Goal: Task Accomplishment & Management: Use online tool/utility

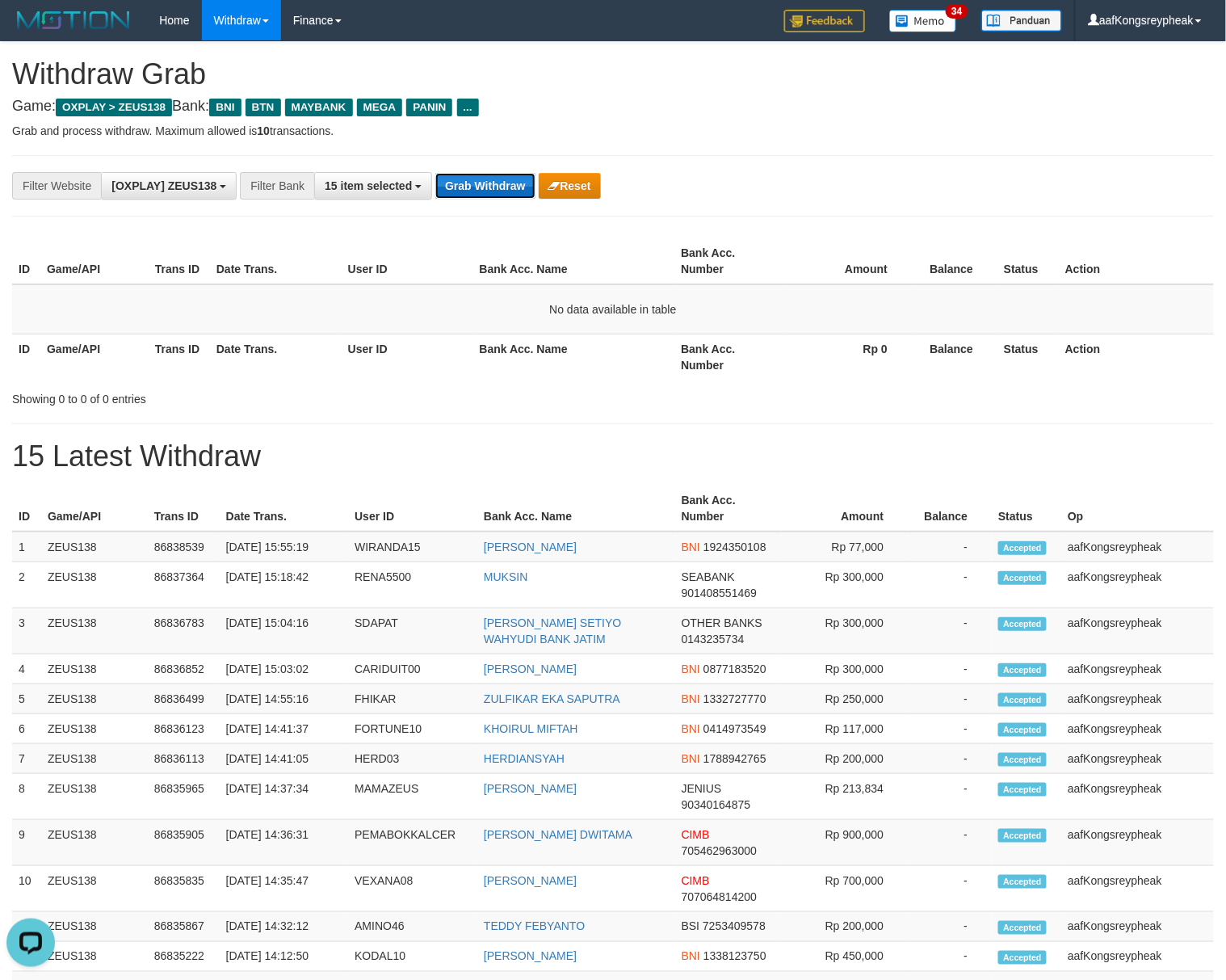
click at [455, 186] on button "Grab Withdraw" at bounding box center [485, 186] width 99 height 26
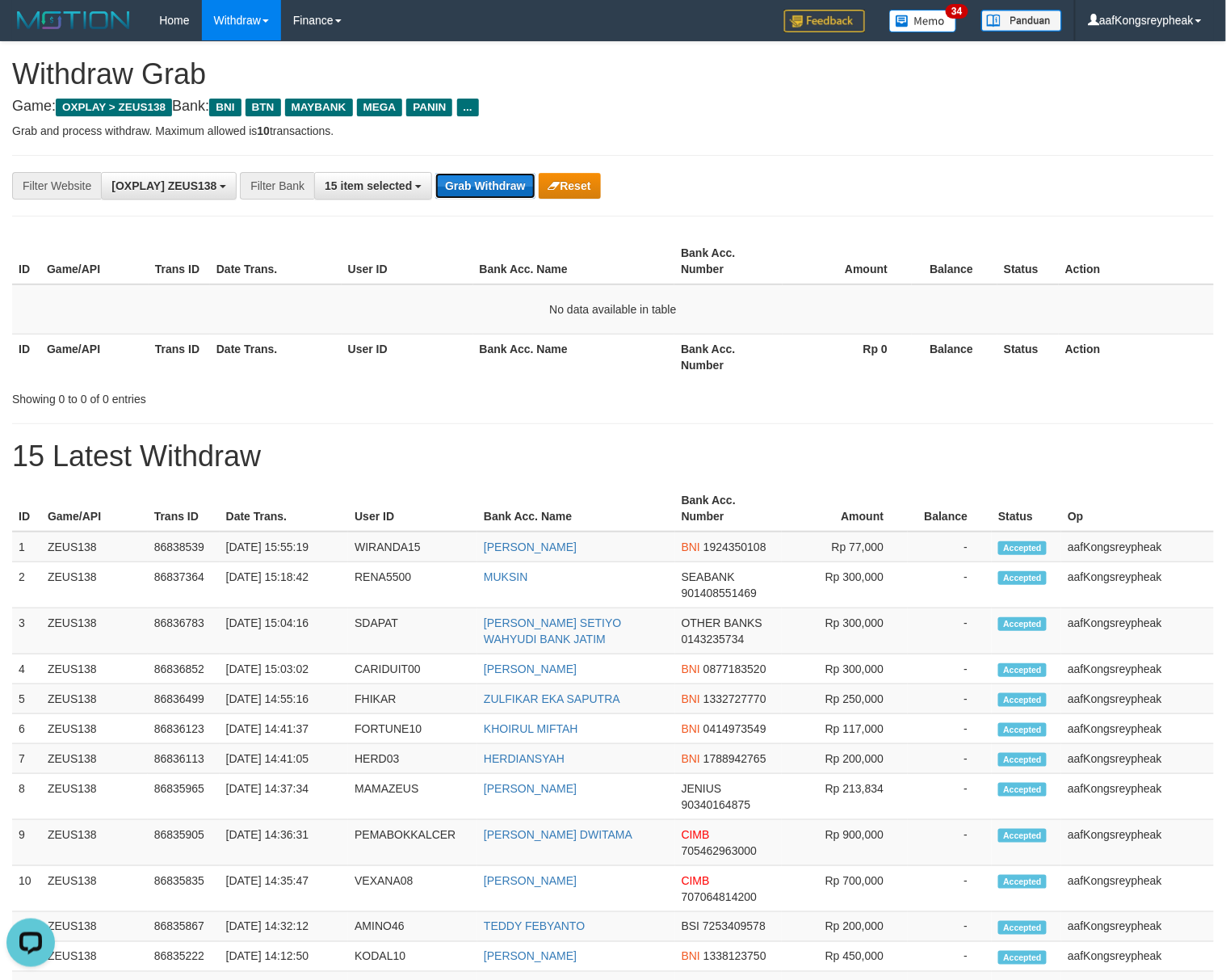
click at [455, 186] on button "Grab Withdraw" at bounding box center [485, 186] width 99 height 26
click at [456, 186] on button "Grab Withdraw" at bounding box center [485, 186] width 99 height 26
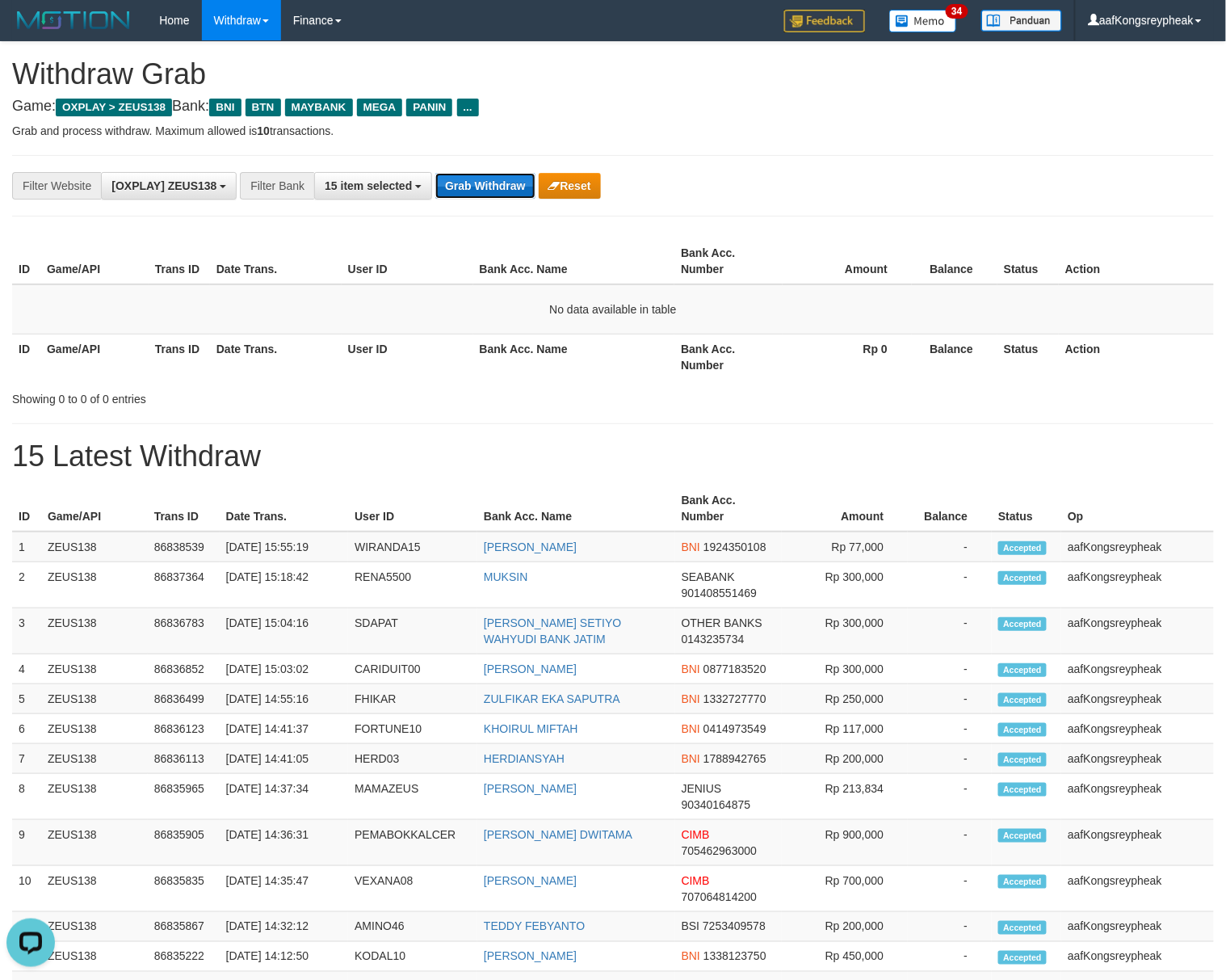
click at [456, 186] on button "Grab Withdraw" at bounding box center [485, 186] width 99 height 26
click at [460, 182] on button "Grab Withdraw" at bounding box center [485, 186] width 99 height 26
click at [462, 182] on button "Grab Withdraw" at bounding box center [485, 186] width 99 height 26
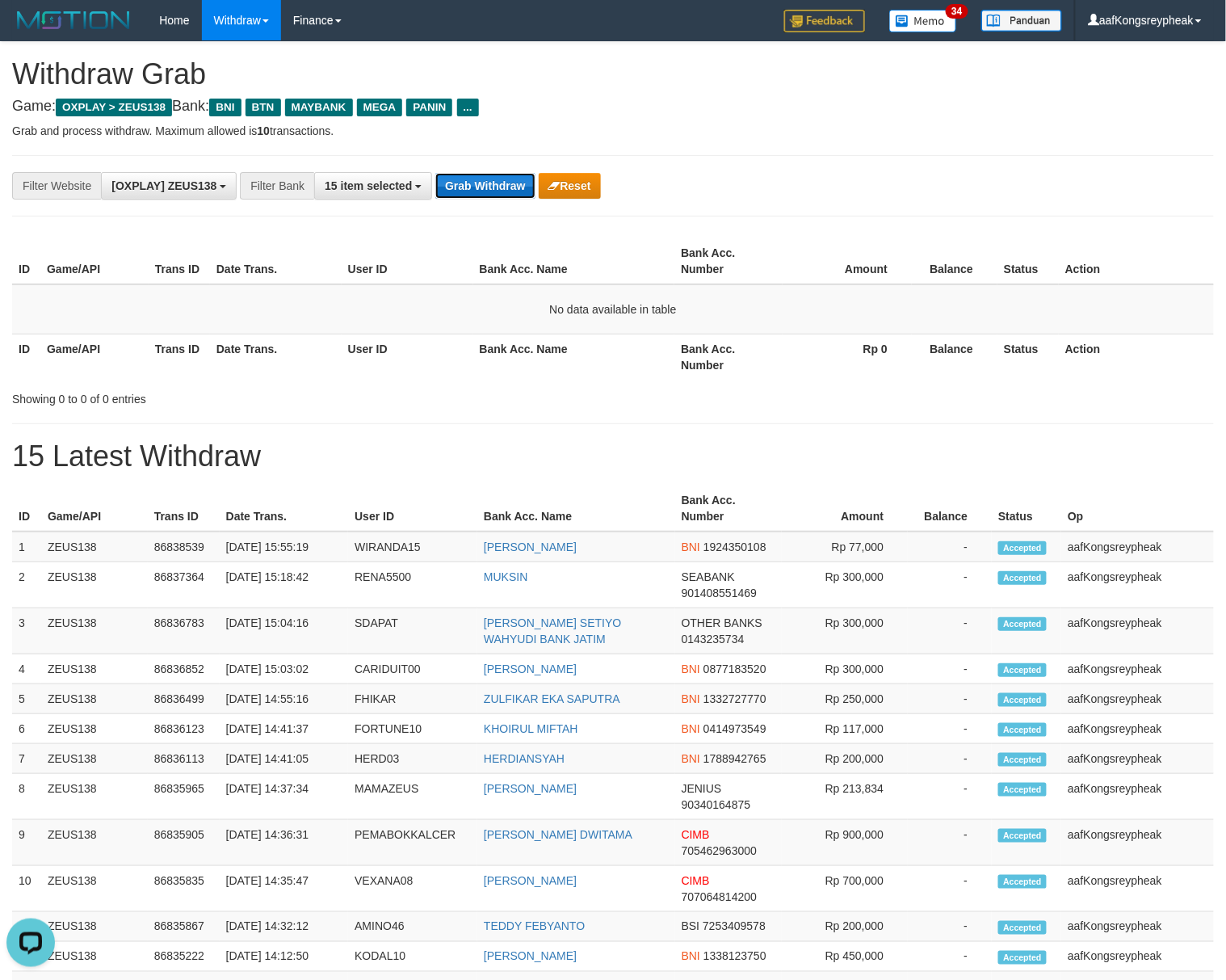
click at [463, 181] on button "Grab Withdraw" at bounding box center [485, 186] width 99 height 26
click at [466, 178] on button "Grab Withdraw" at bounding box center [485, 186] width 99 height 26
click at [466, 176] on button "Grab Withdraw" at bounding box center [485, 186] width 99 height 26
click at [467, 176] on button "Grab Withdraw" at bounding box center [485, 186] width 99 height 26
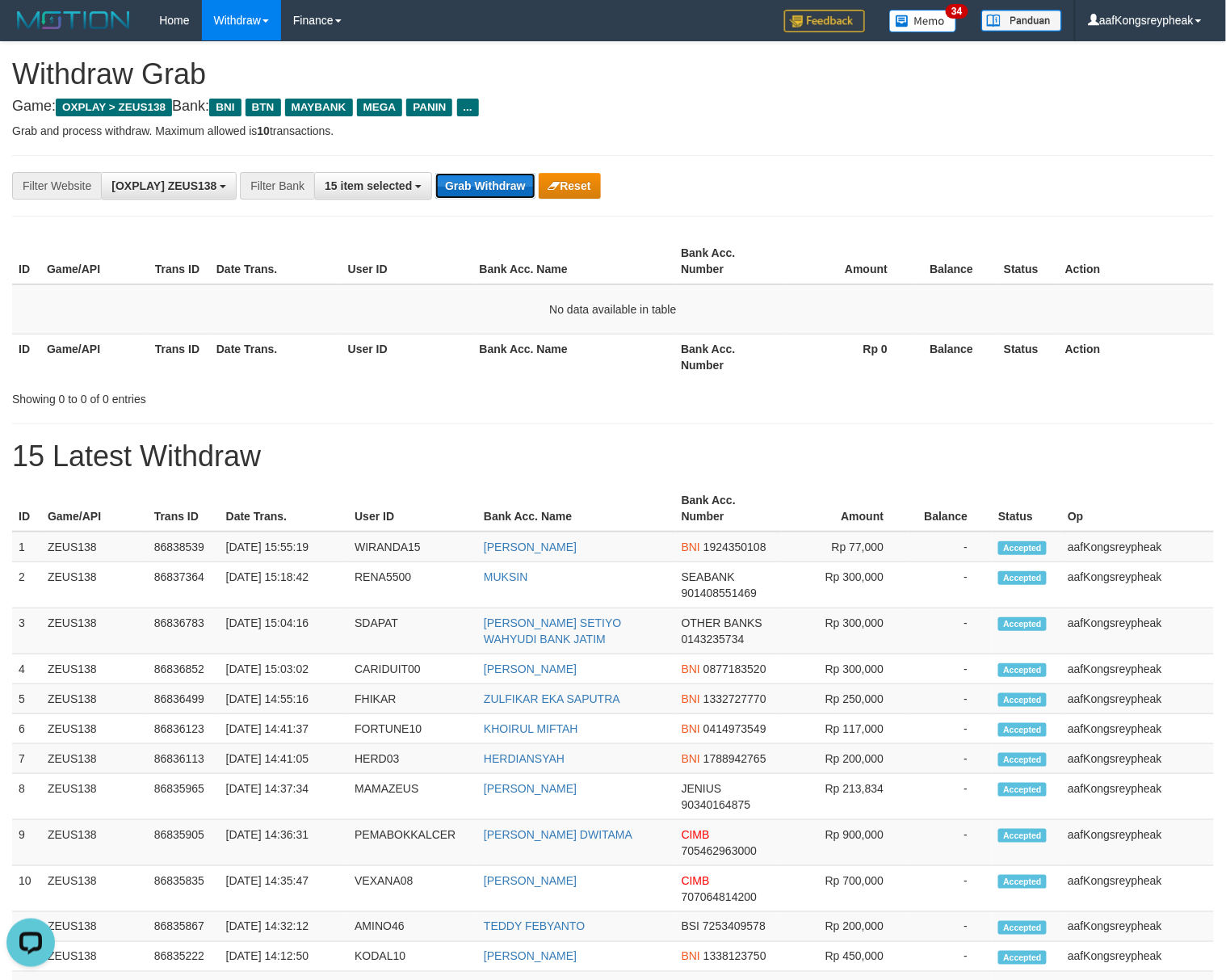
click at [467, 176] on button "Grab Withdraw" at bounding box center [485, 186] width 99 height 26
click at [468, 176] on button "Grab Withdraw" at bounding box center [485, 186] width 99 height 26
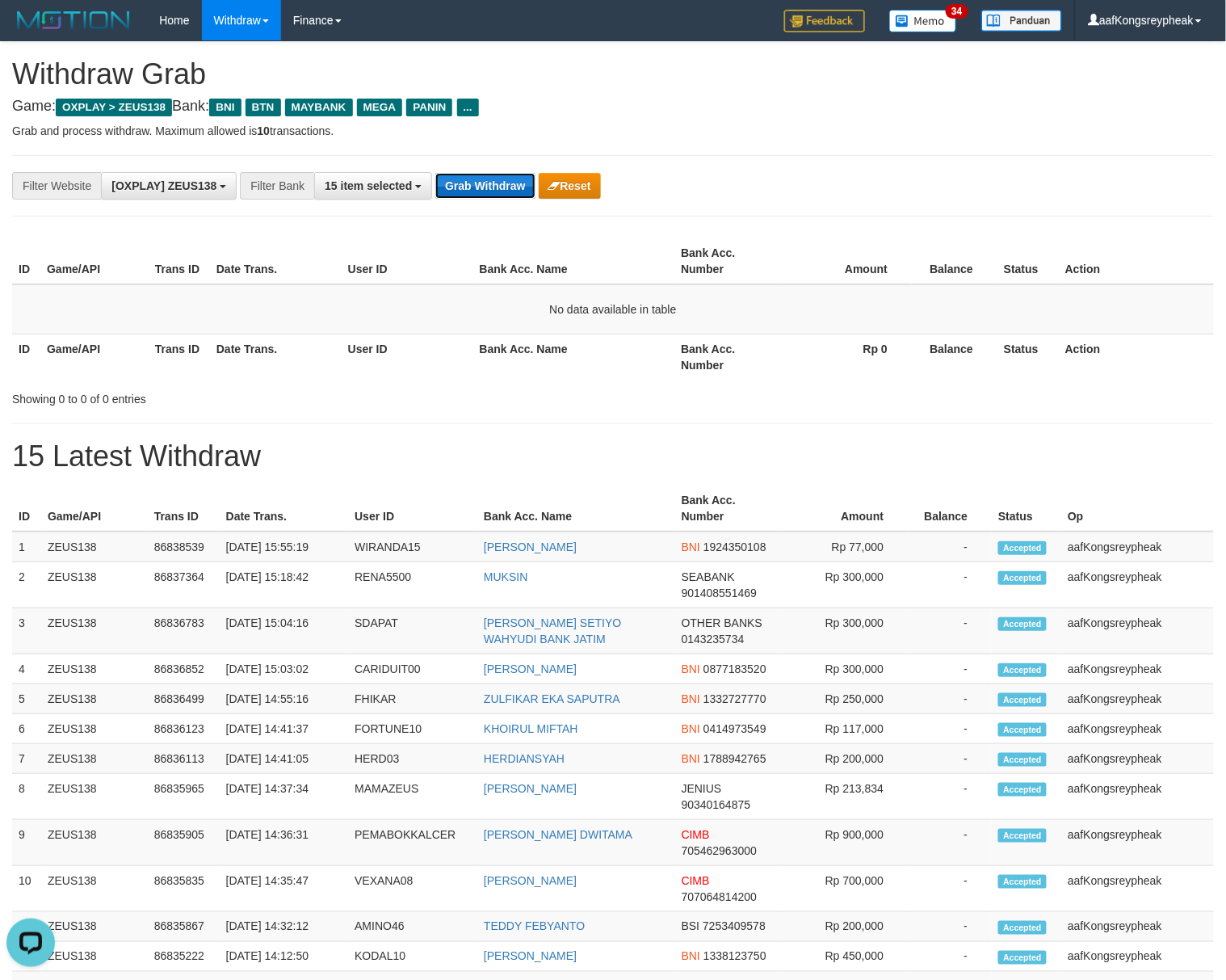
click at [468, 176] on button "Grab Withdraw" at bounding box center [485, 186] width 99 height 26
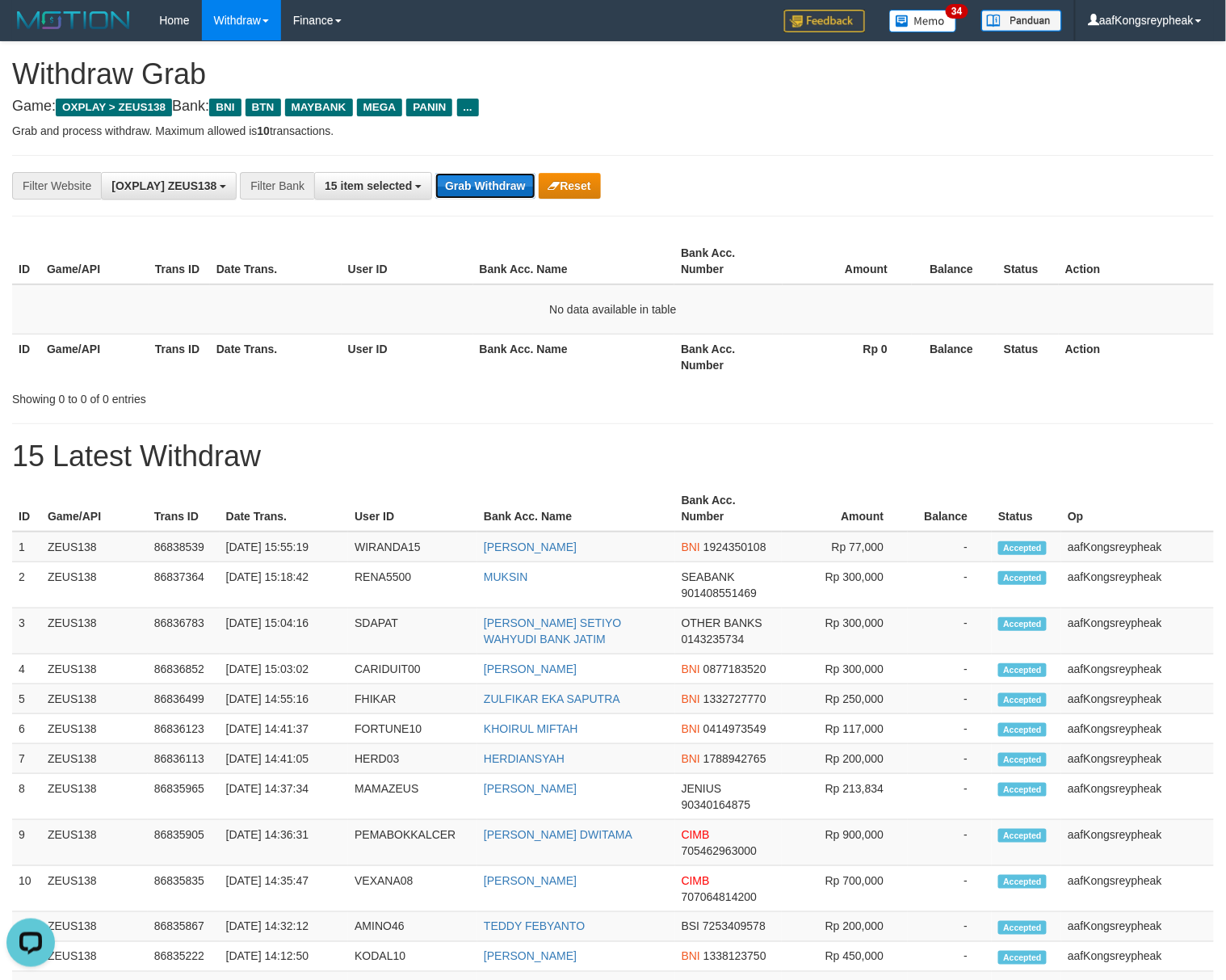
click at [468, 176] on button "Grab Withdraw" at bounding box center [485, 186] width 99 height 26
